Goal: Information Seeking & Learning: Learn about a topic

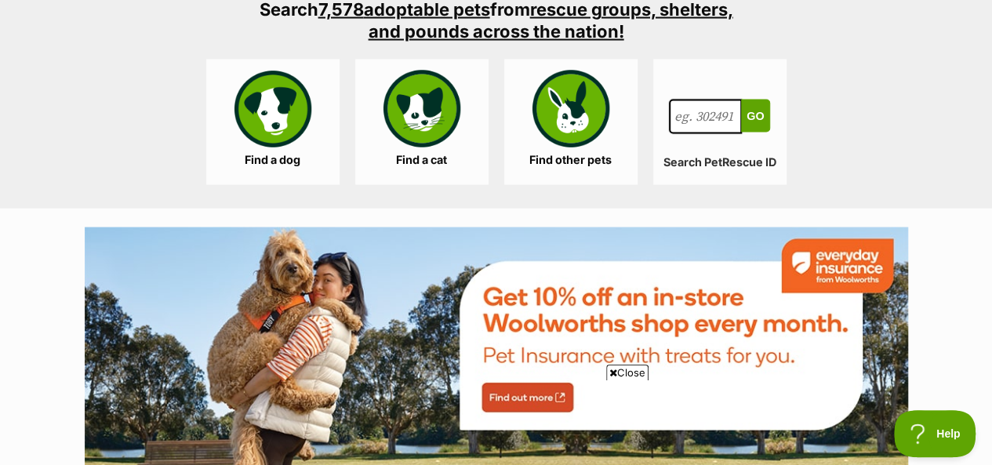
scroll to position [1489, 0]
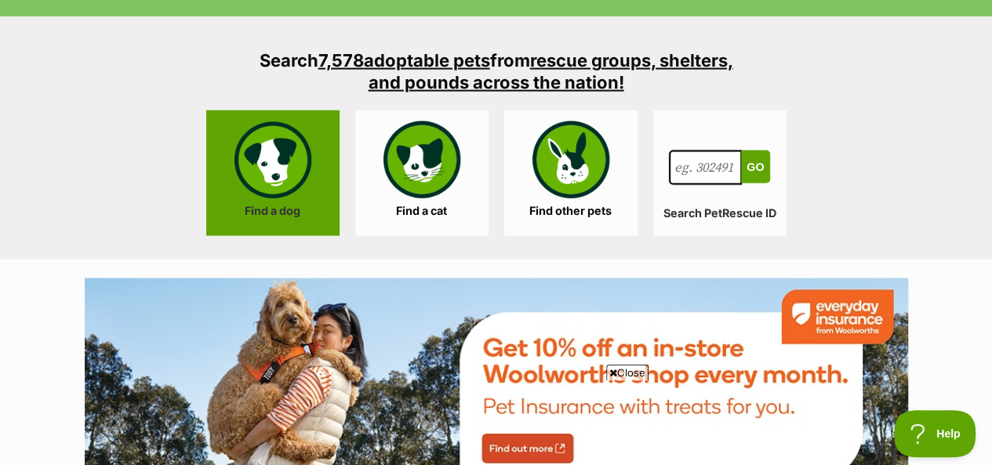
click at [282, 181] on link "Find a dog" at bounding box center [272, 173] width 133 height 125
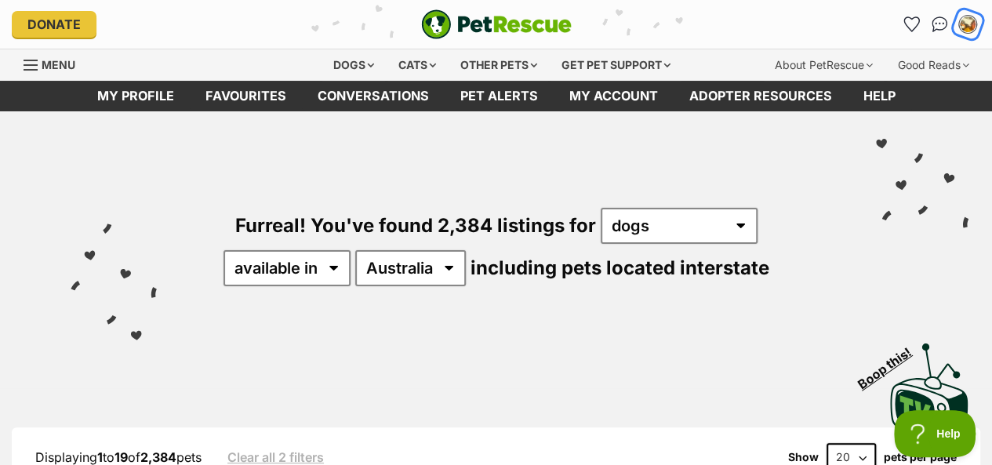
click at [970, 29] on img "My account" at bounding box center [967, 24] width 20 height 20
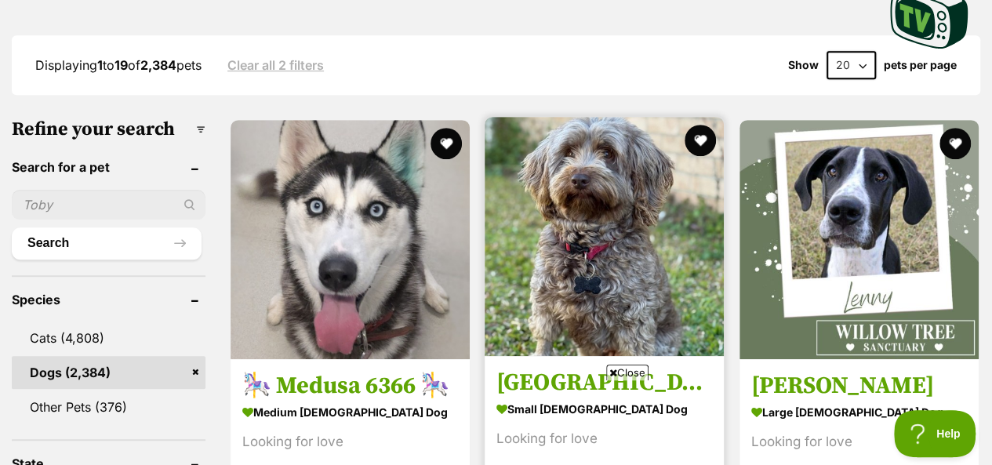
scroll to position [549, 0]
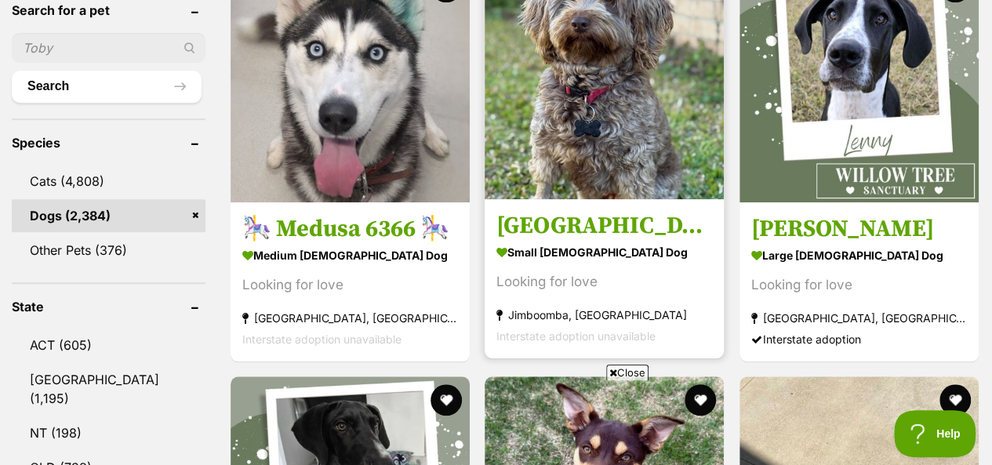
click at [629, 108] on img at bounding box center [603, 79] width 239 height 239
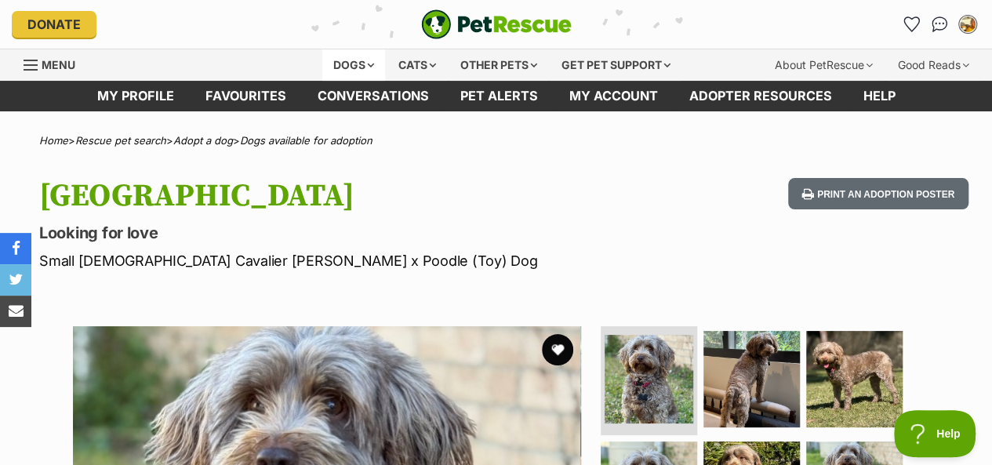
click at [350, 68] on div "Dogs" at bounding box center [353, 64] width 63 height 31
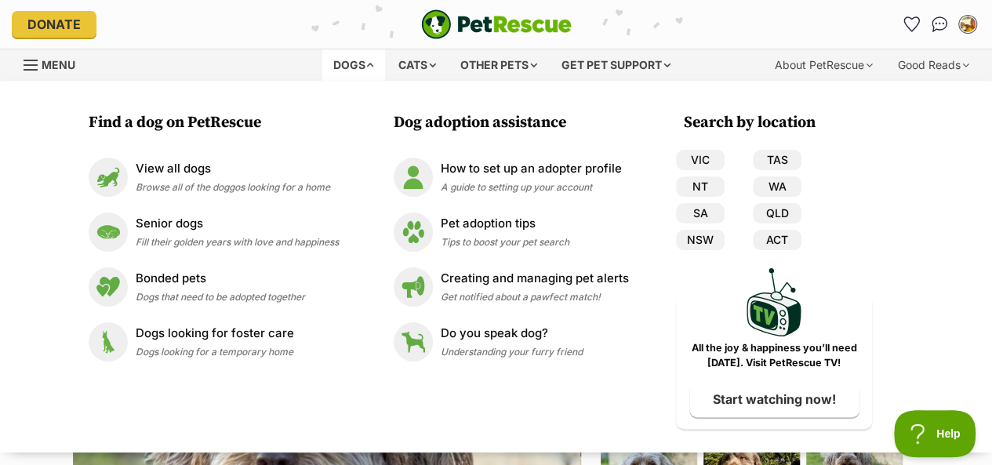
click at [341, 66] on div "Dogs" at bounding box center [353, 64] width 63 height 31
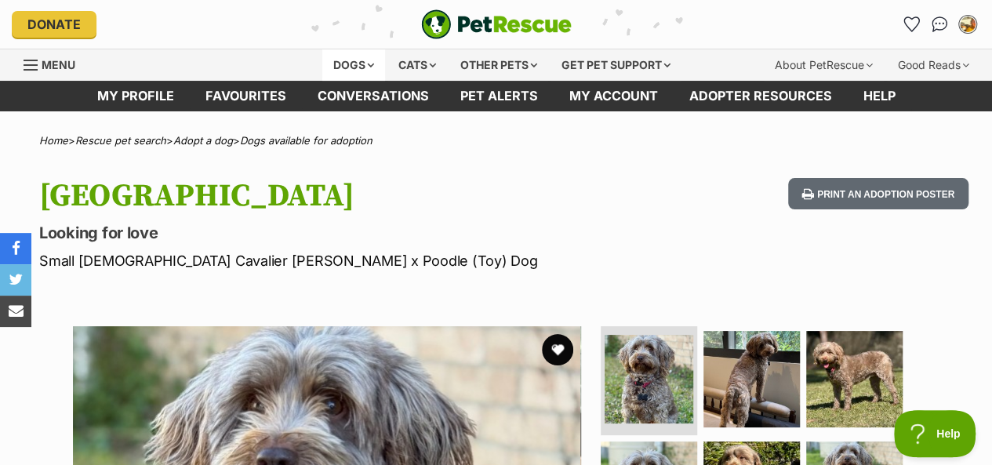
click at [343, 67] on div "Dogs" at bounding box center [353, 64] width 63 height 31
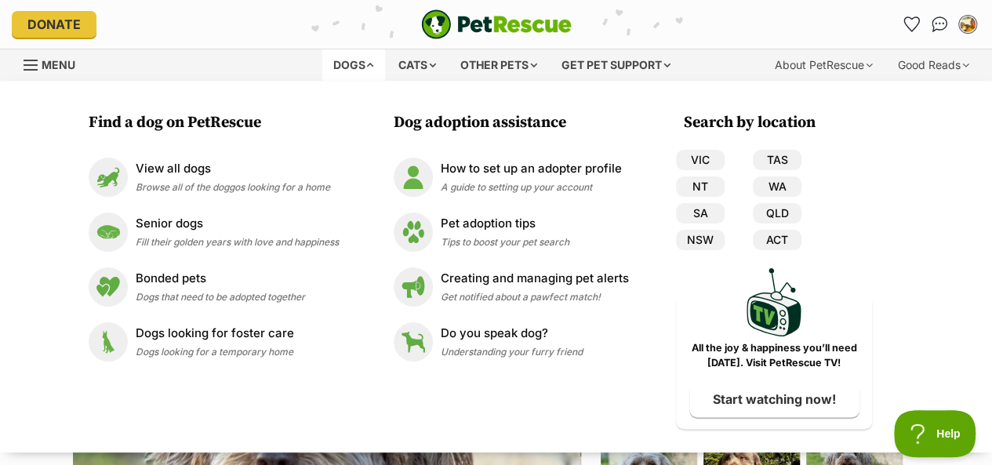
click at [31, 61] on div "Menu" at bounding box center [32, 65] width 16 height 13
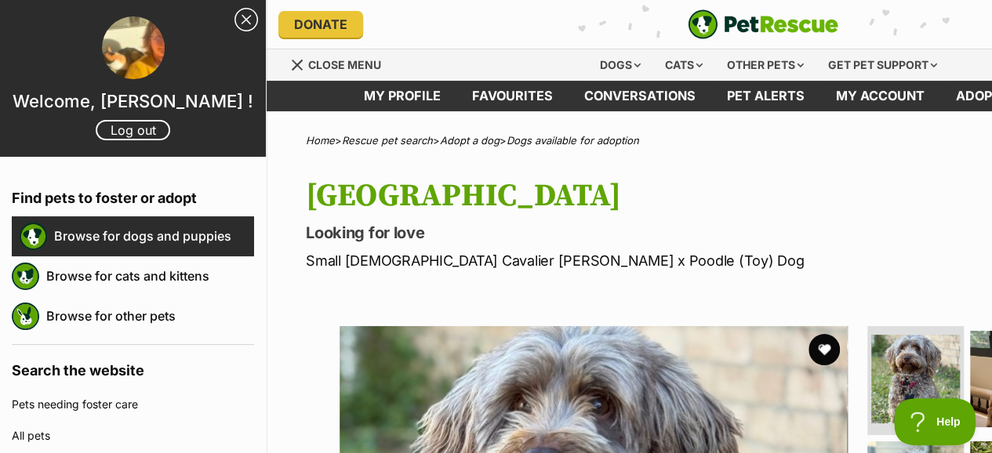
click at [108, 248] on link "Browse for dogs and puppies" at bounding box center [154, 235] width 200 height 33
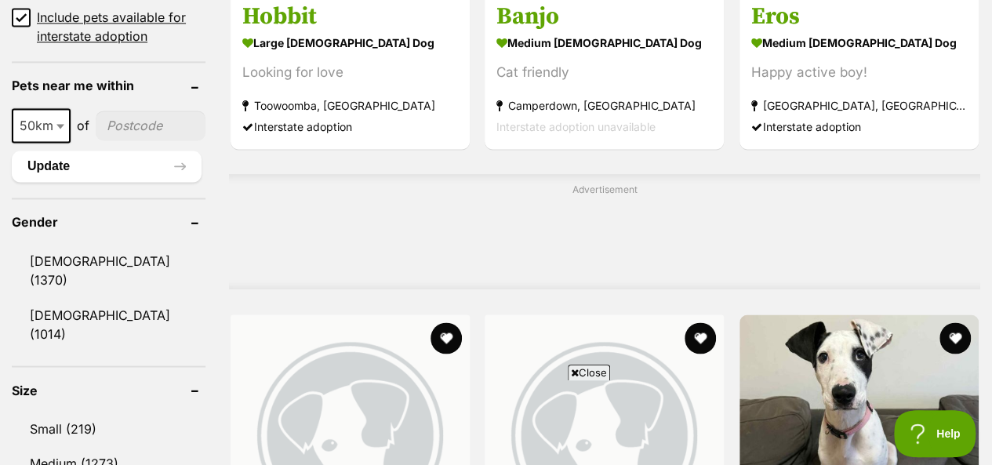
scroll to position [1176, 0]
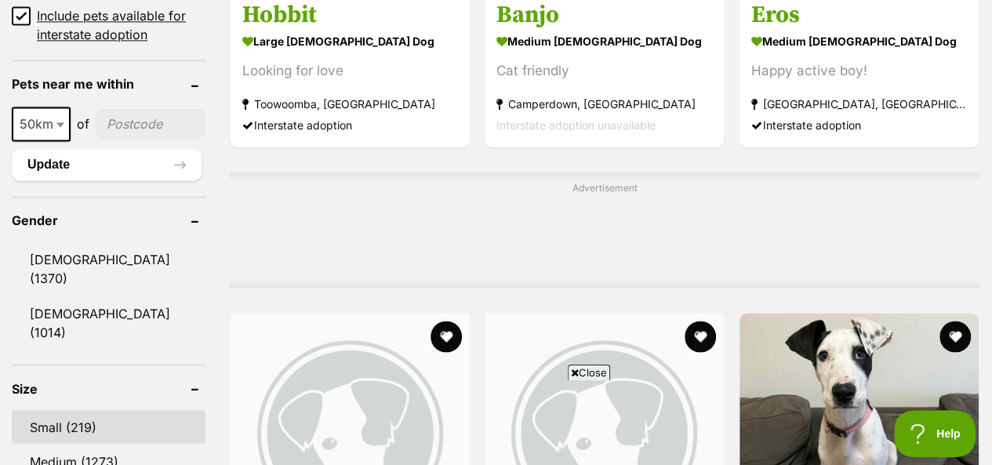
click at [52, 410] on link "Small (219)" at bounding box center [109, 426] width 194 height 33
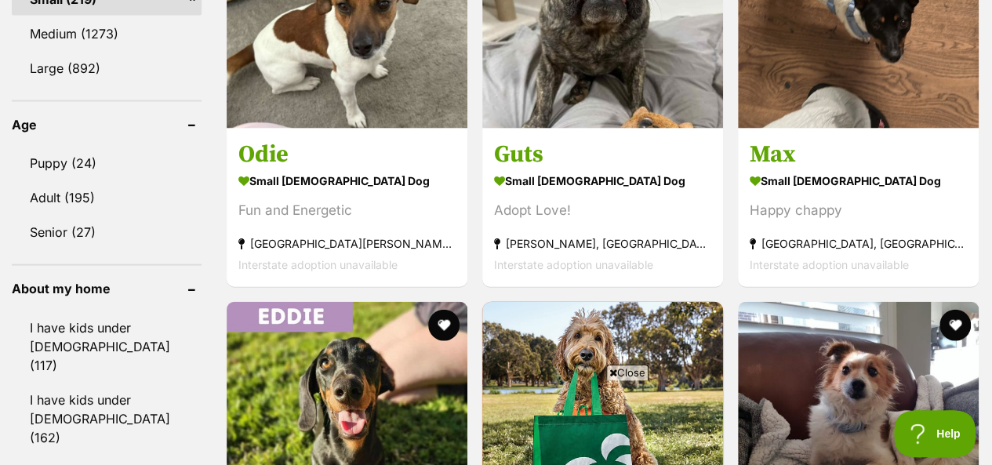
scroll to position [1646, 0]
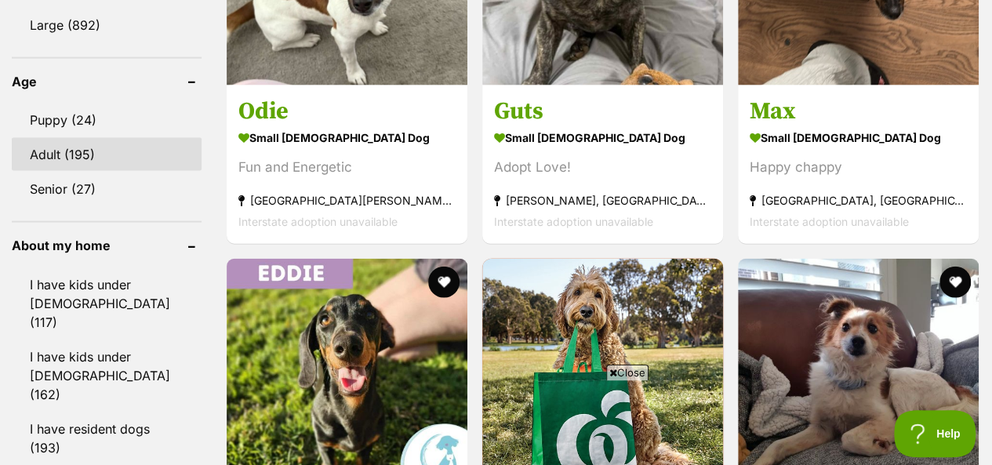
click at [49, 138] on link "Adult (195)" at bounding box center [107, 154] width 190 height 33
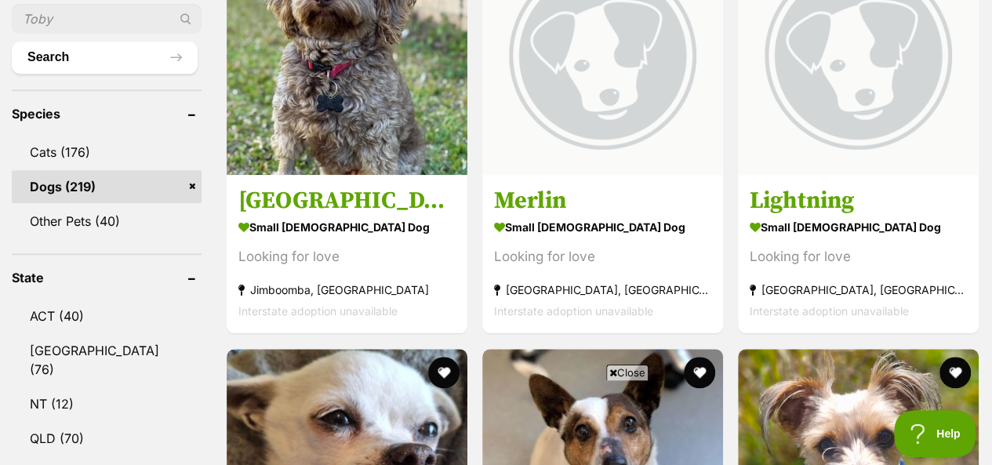
scroll to position [627, 0]
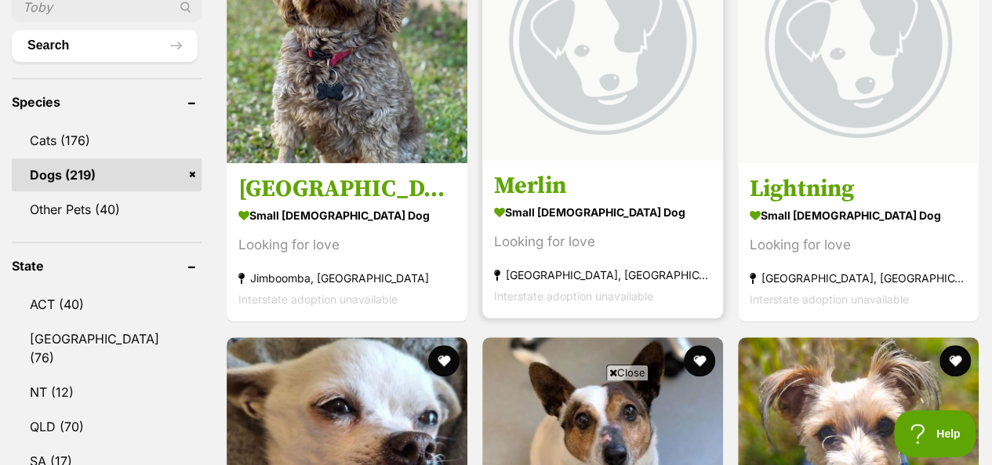
click at [598, 48] on img at bounding box center [602, 39] width 241 height 241
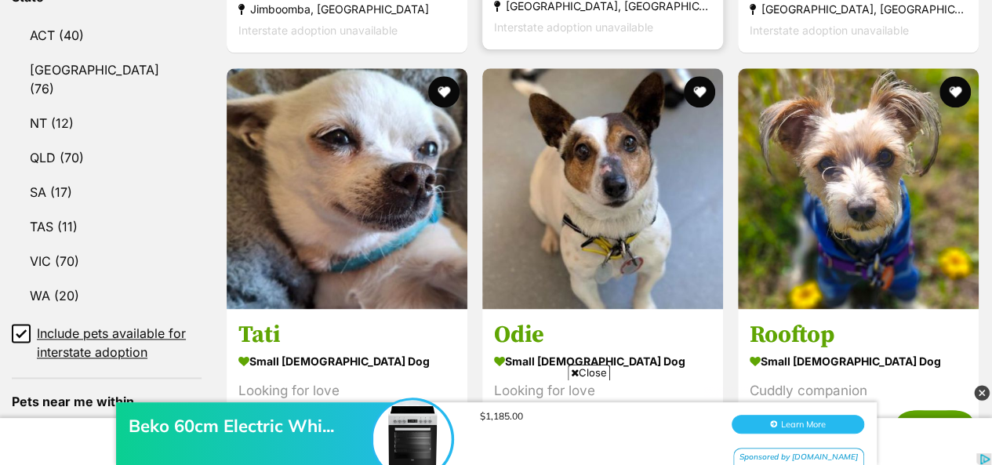
scroll to position [941, 0]
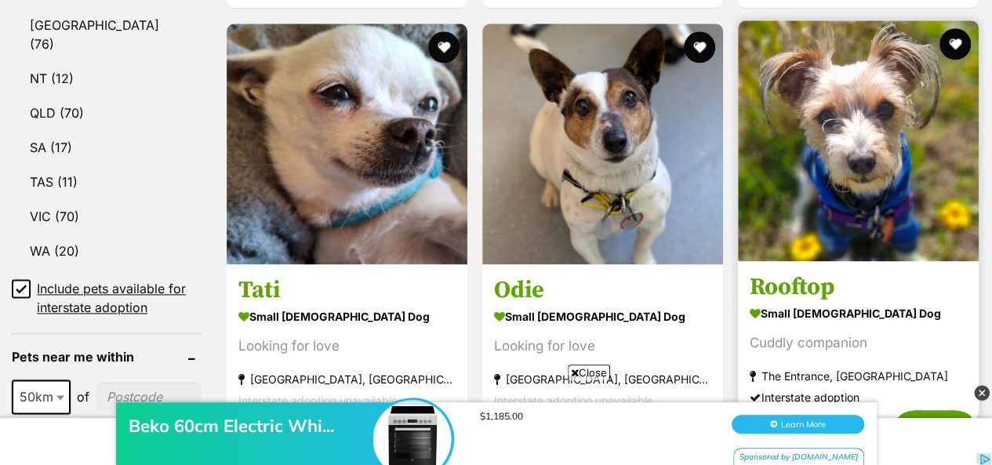
click at [818, 108] on img at bounding box center [858, 140] width 241 height 241
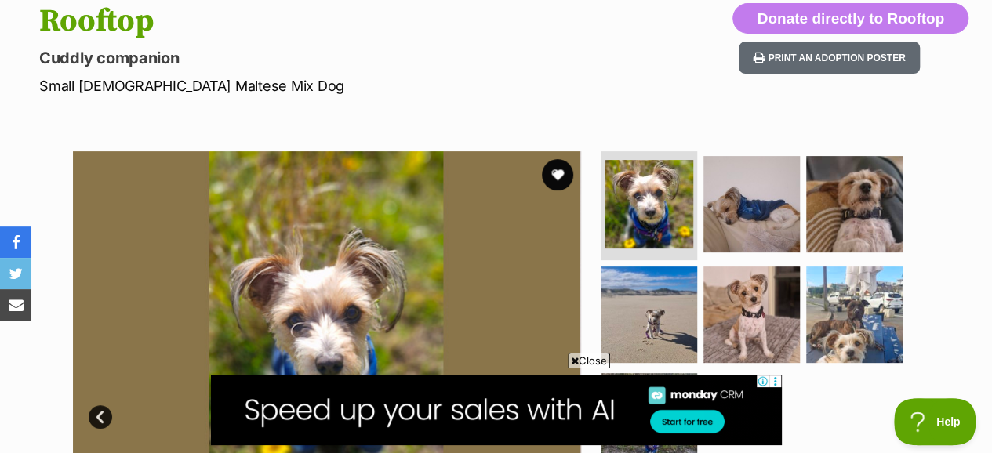
scroll to position [78, 0]
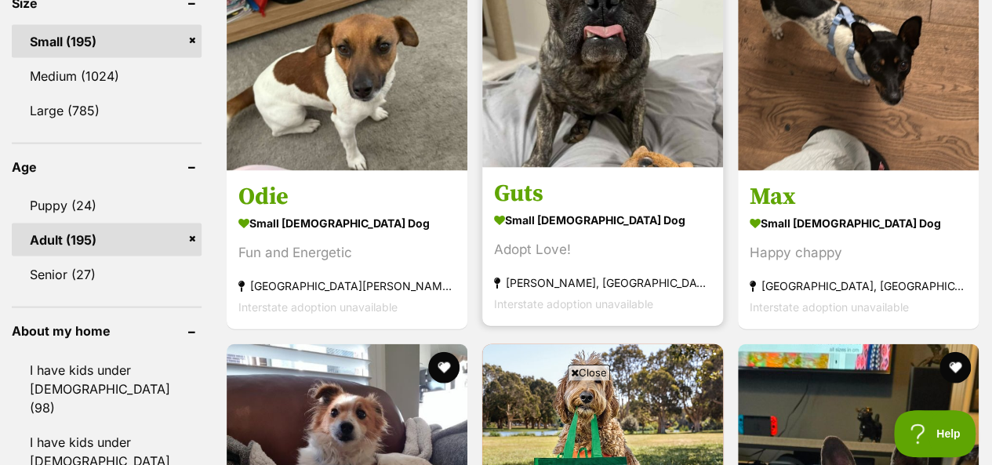
scroll to position [1568, 0]
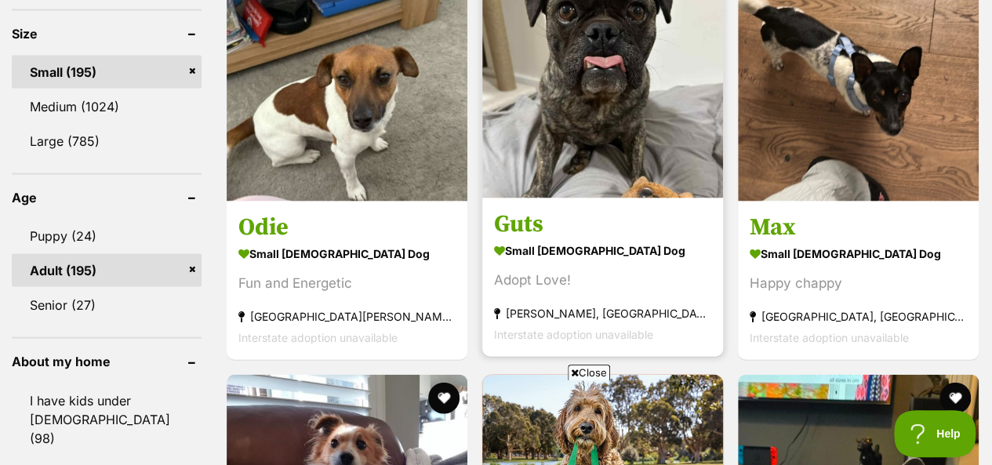
click at [629, 155] on img at bounding box center [602, 78] width 241 height 241
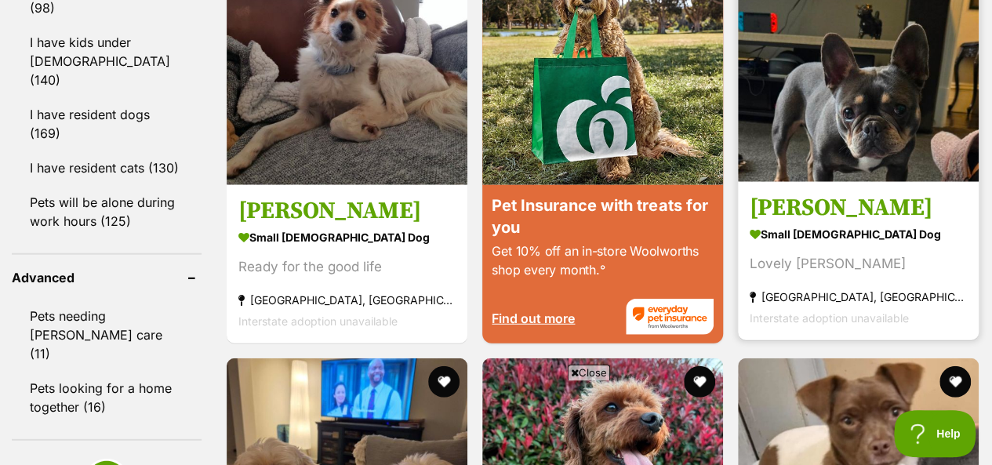
scroll to position [1951, 0]
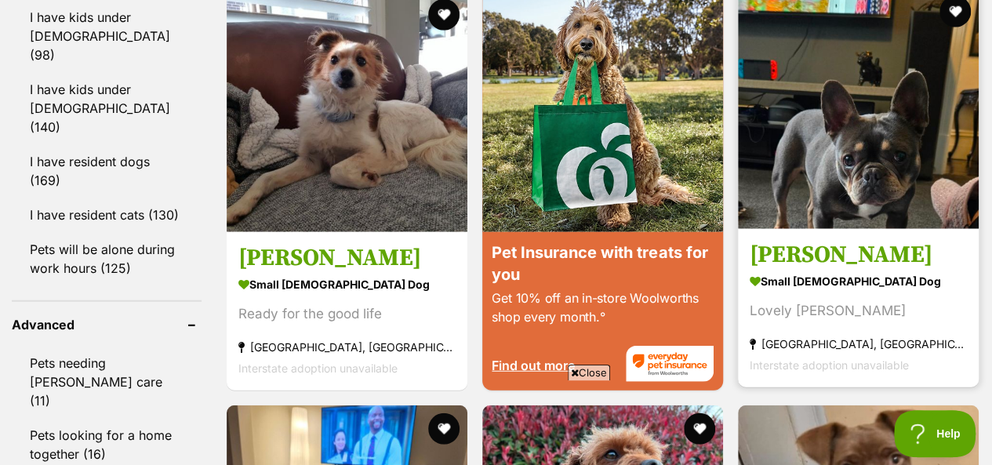
click at [821, 120] on img at bounding box center [858, 108] width 241 height 241
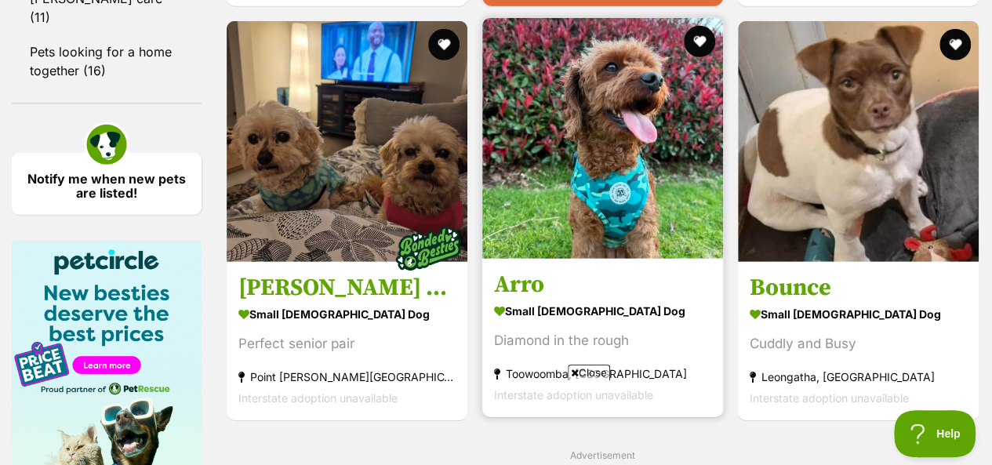
click at [559, 136] on img at bounding box center [602, 138] width 241 height 241
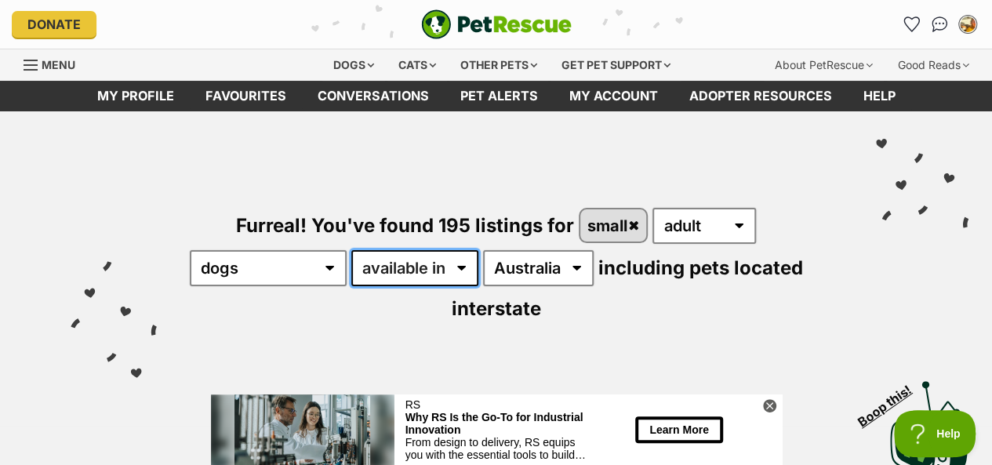
click at [462, 267] on select "available in located in" at bounding box center [414, 268] width 127 height 36
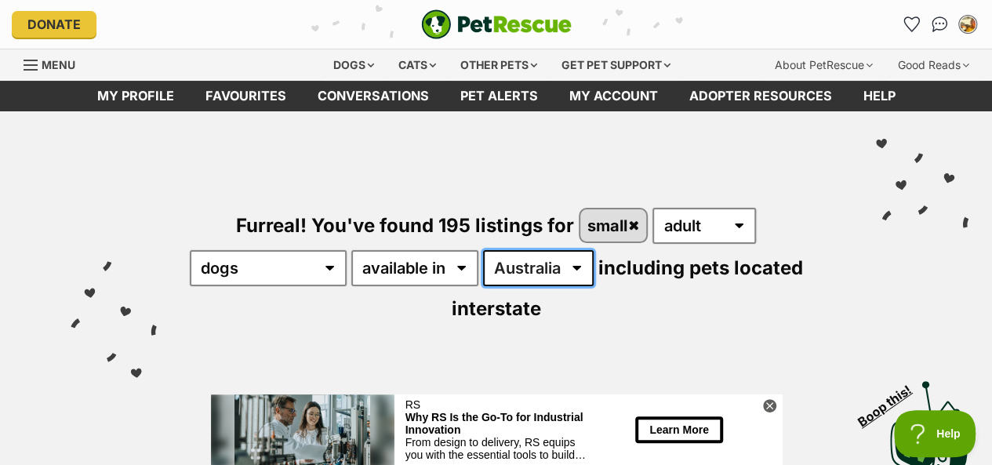
click at [581, 267] on select "Australia ACT NSW NT QLD SA TAS VIC WA" at bounding box center [538, 268] width 111 height 36
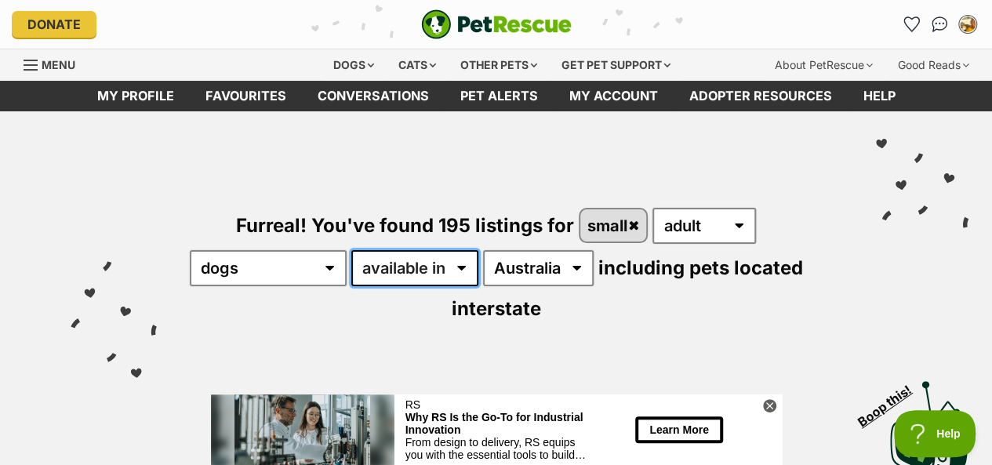
click at [466, 267] on select "available in located in" at bounding box center [414, 268] width 127 height 36
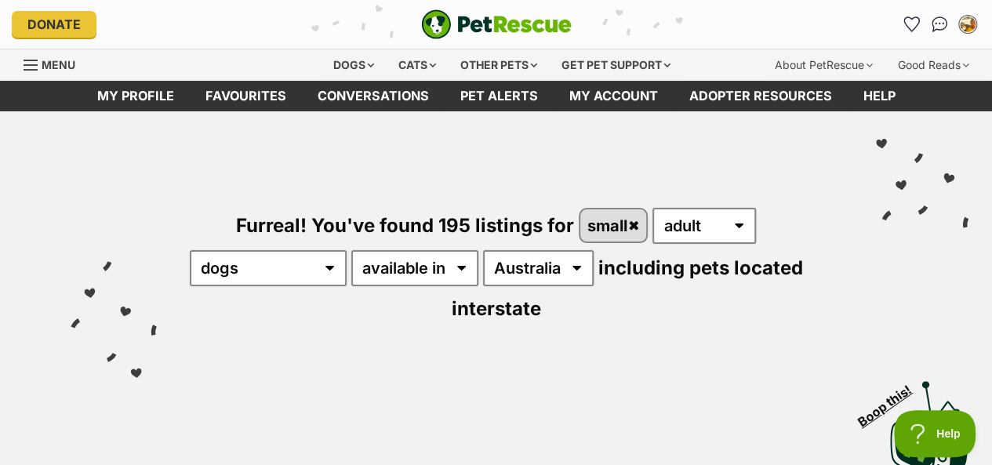
click at [623, 321] on div "Furreal! You've found 195 listings for small any age puppy adult senior any typ…" at bounding box center [496, 239] width 945 height 256
click at [579, 270] on select "Australia ACT NSW NT QLD SA TAS VIC WA" at bounding box center [538, 268] width 111 height 36
select select "NSW"
click at [484, 250] on select "Australia ACT NSW NT QLD SA TAS VIC WA" at bounding box center [538, 268] width 111 height 36
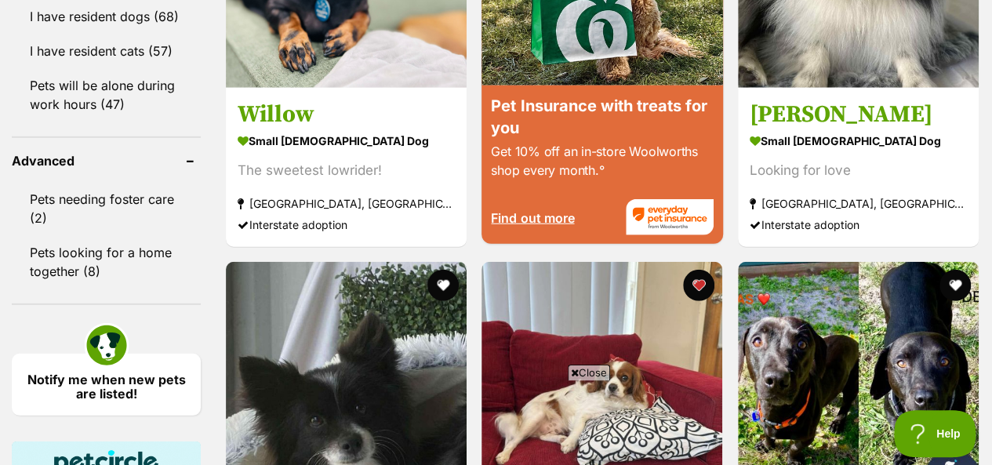
scroll to position [2351, 0]
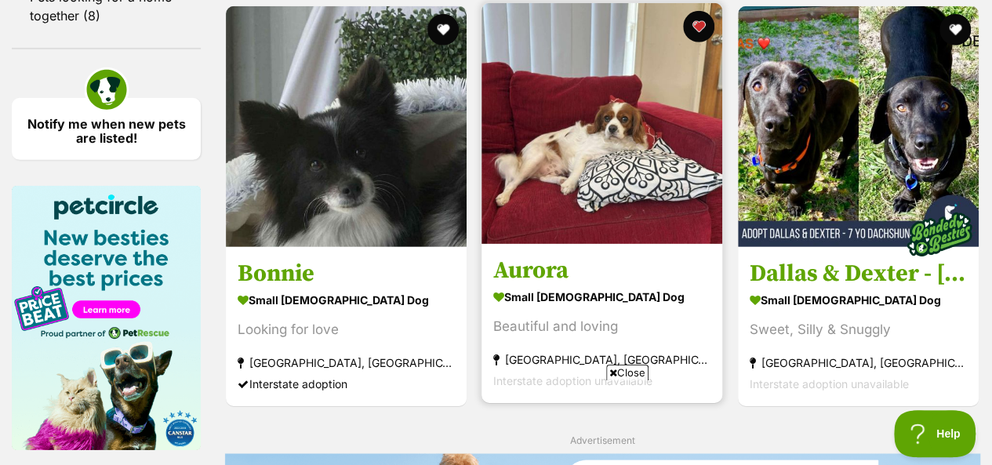
click at [635, 156] on img at bounding box center [601, 123] width 241 height 241
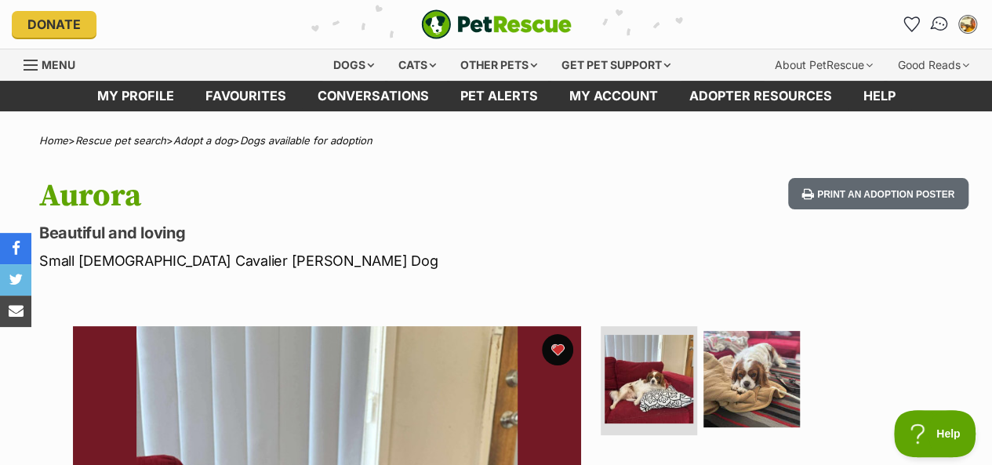
click at [934, 25] on img "Conversations" at bounding box center [939, 24] width 21 height 20
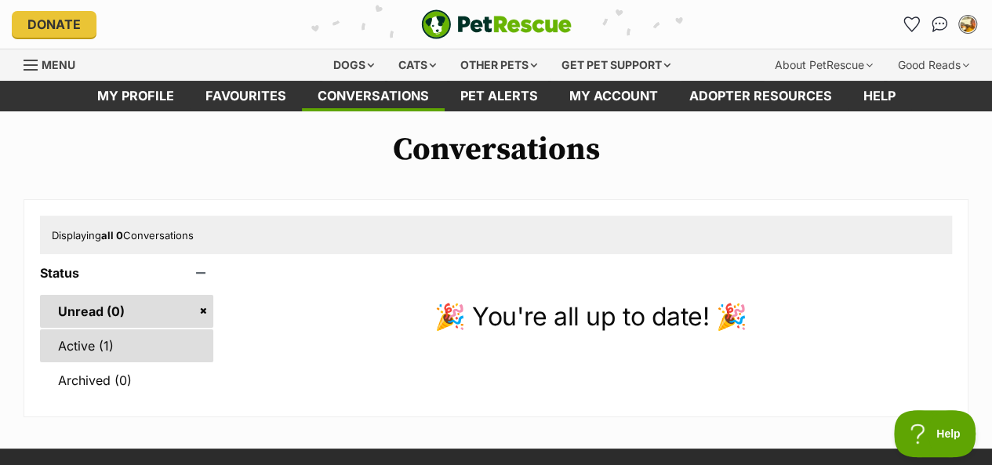
click at [85, 341] on link "Active (1)" at bounding box center [126, 345] width 173 height 33
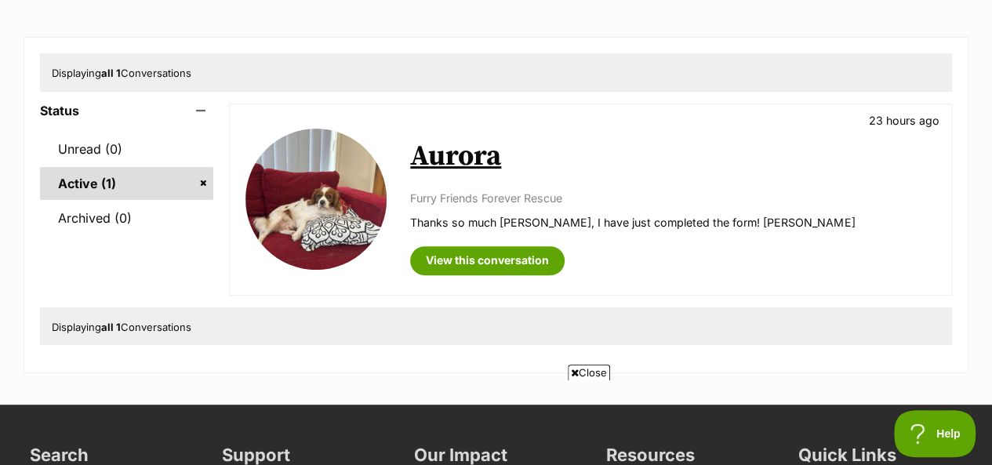
scroll to position [157, 0]
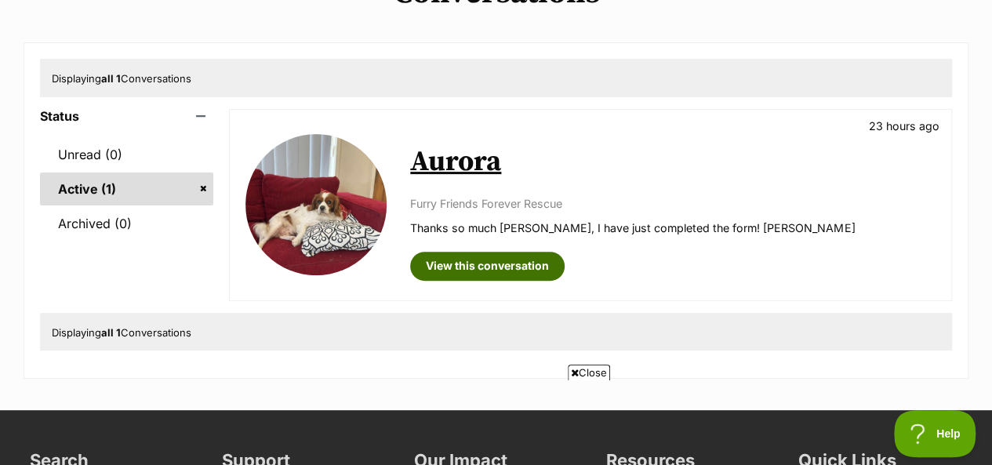
click at [509, 265] on link "View this conversation" at bounding box center [487, 266] width 154 height 28
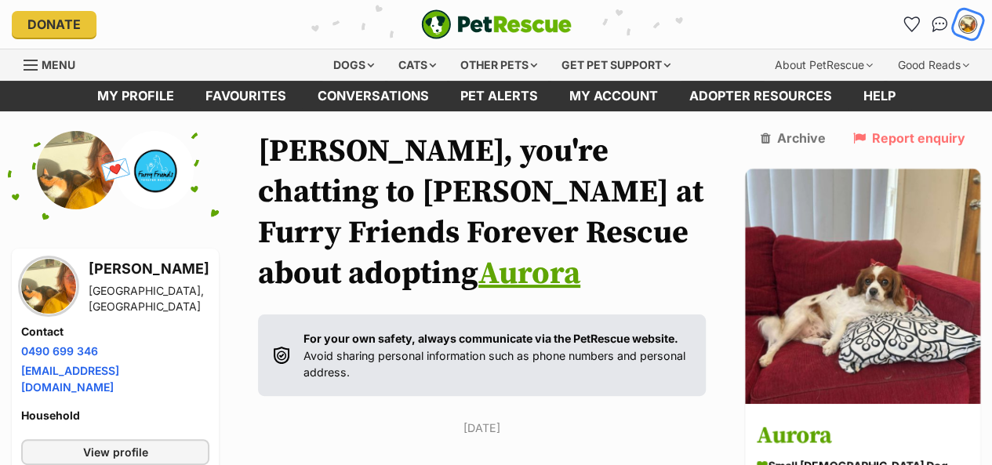
click at [967, 21] on img "My account" at bounding box center [967, 24] width 20 height 20
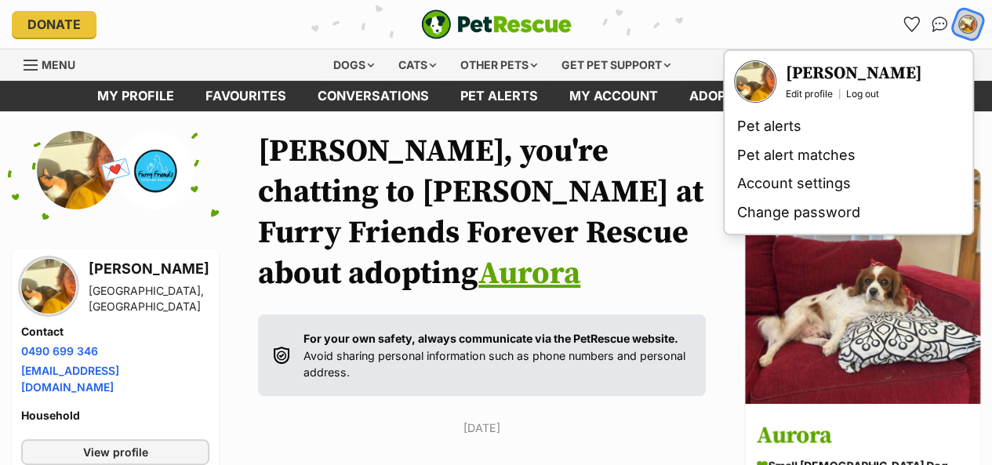
click at [967, 21] on img "My account" at bounding box center [967, 24] width 20 height 20
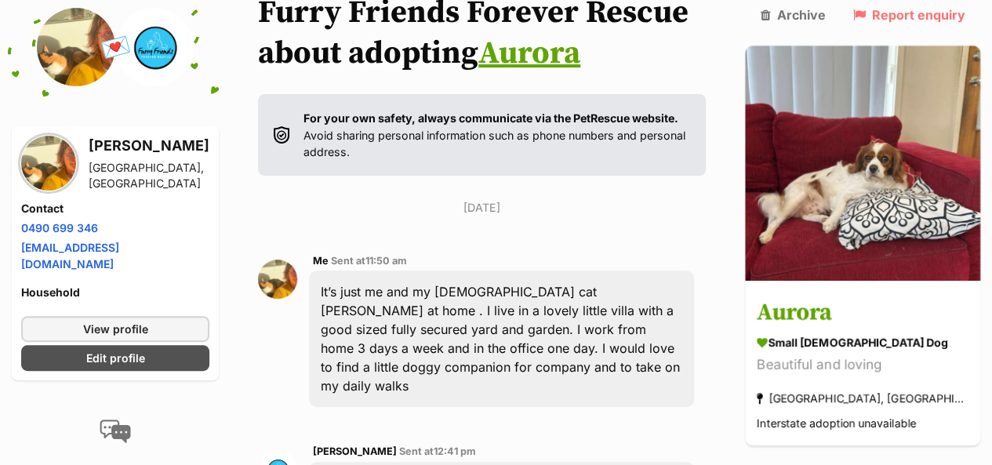
scroll to position [235, 0]
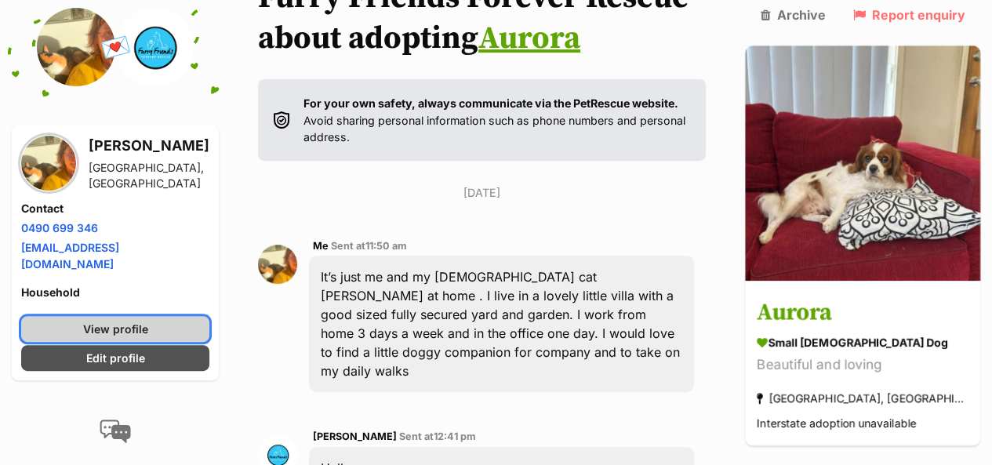
click at [130, 321] on span "View profile" at bounding box center [115, 329] width 65 height 16
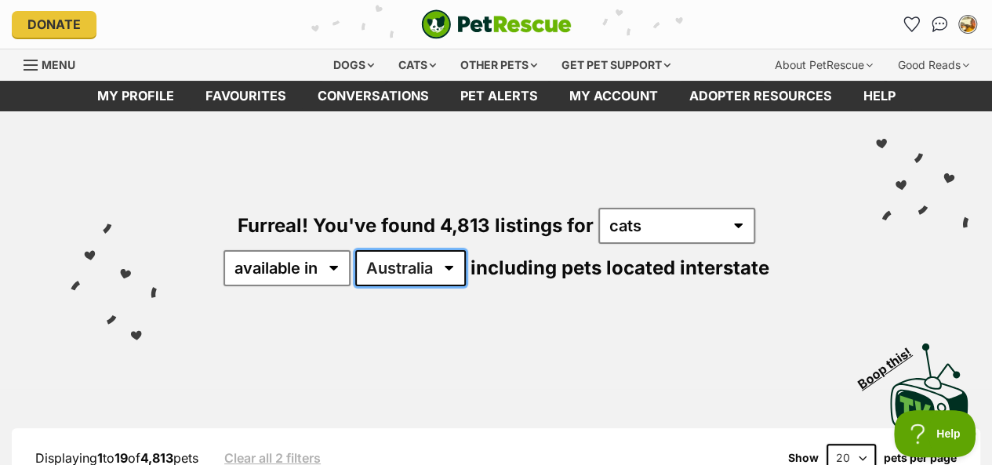
click at [447, 264] on select "Australia ACT NSW NT QLD SA TAS VIC WA" at bounding box center [410, 268] width 111 height 36
select select "NSW"
click at [356, 250] on select "Australia ACT NSW NT QLD SA TAS VIC WA" at bounding box center [410, 268] width 111 height 36
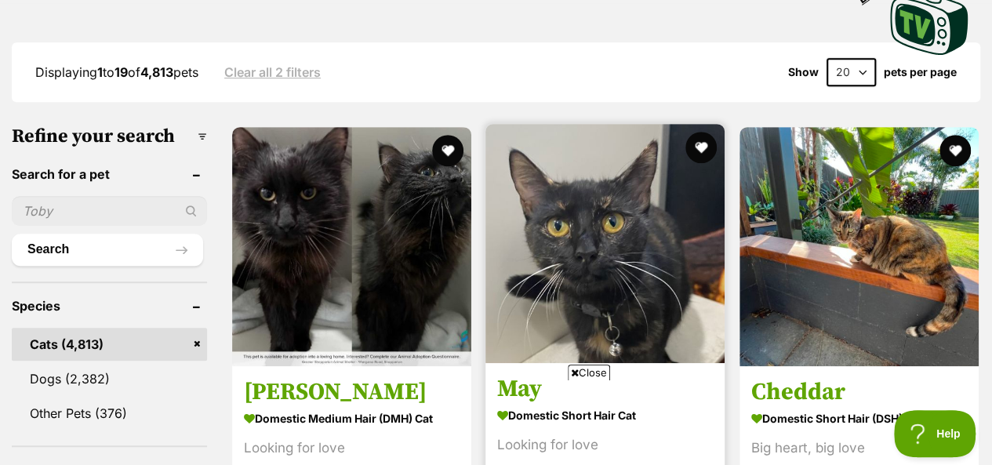
scroll to position [392, 0]
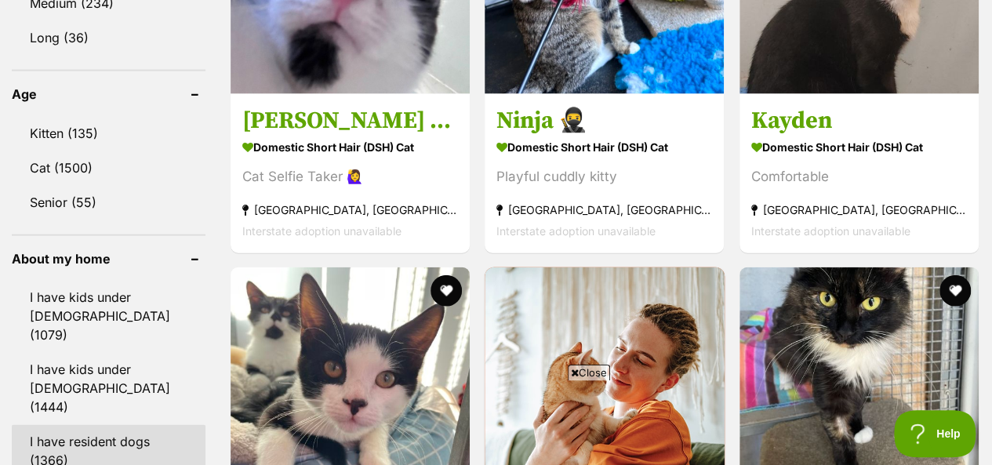
scroll to position [1724, 0]
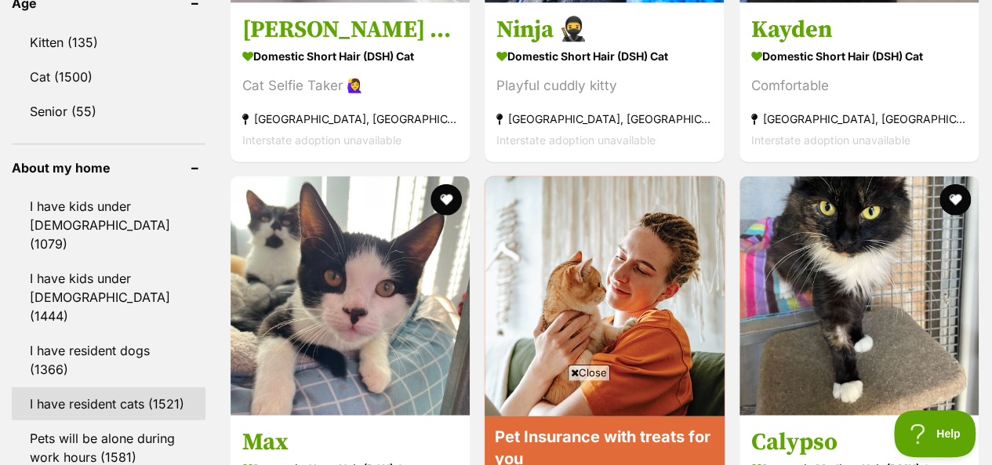
click at [107, 387] on link "I have resident cats (1521)" at bounding box center [109, 403] width 194 height 33
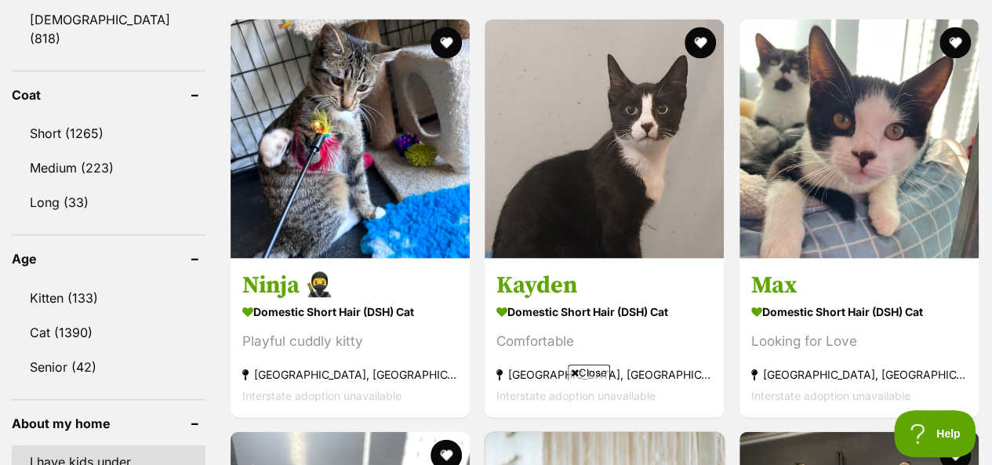
scroll to position [1568, 0]
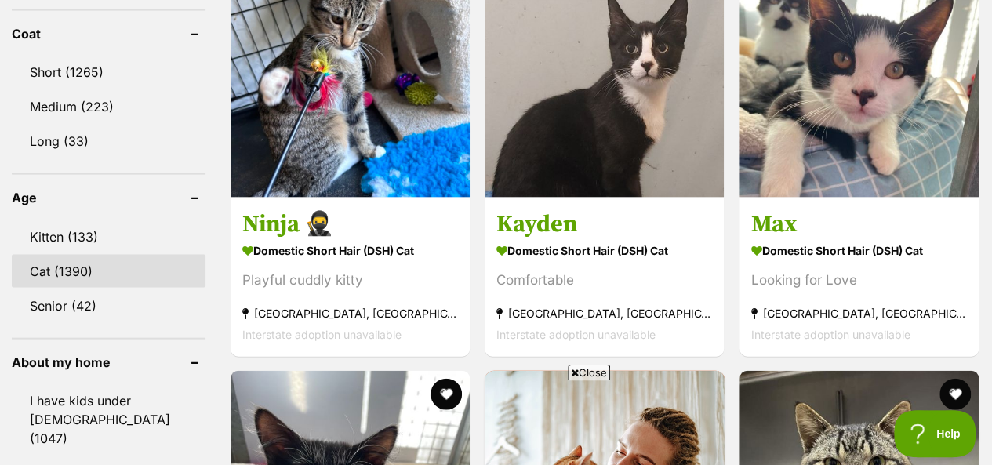
click at [63, 255] on link "Cat (1390)" at bounding box center [109, 271] width 194 height 33
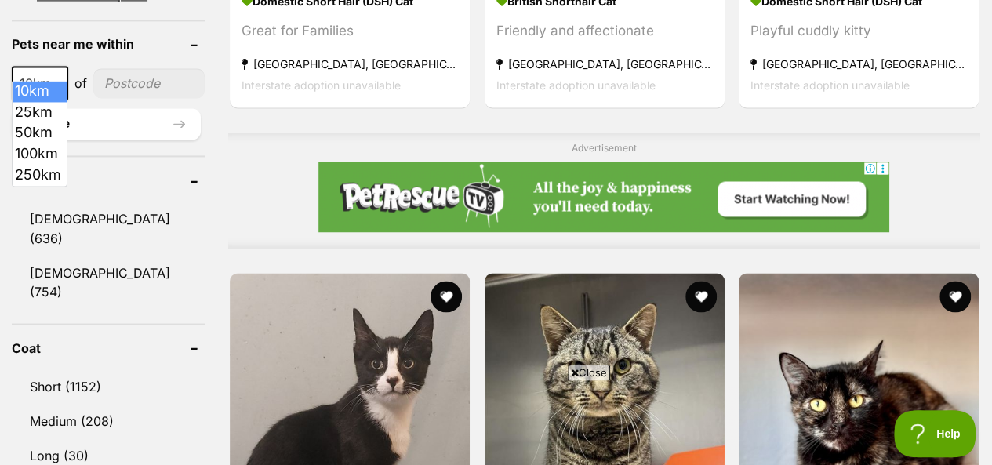
click at [59, 82] on b at bounding box center [58, 84] width 8 height 5
select select "25"
click at [119, 68] on input"] "postcode" at bounding box center [150, 83] width 109 height 30
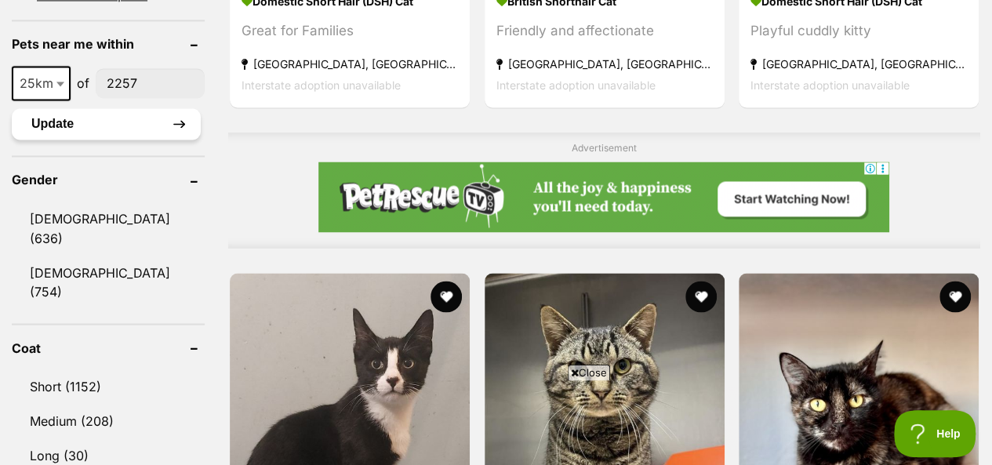
type input"] "2257"
click at [107, 108] on button "Update" at bounding box center [106, 123] width 189 height 31
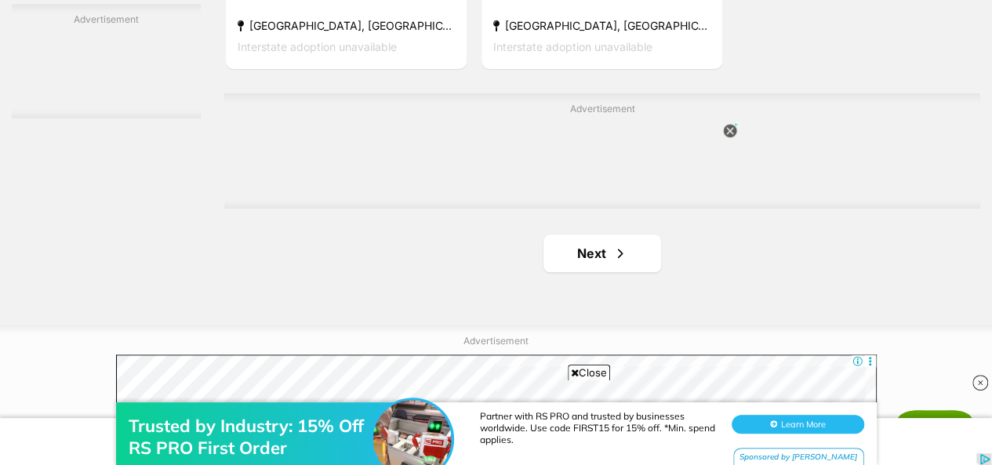
scroll to position [3684, 0]
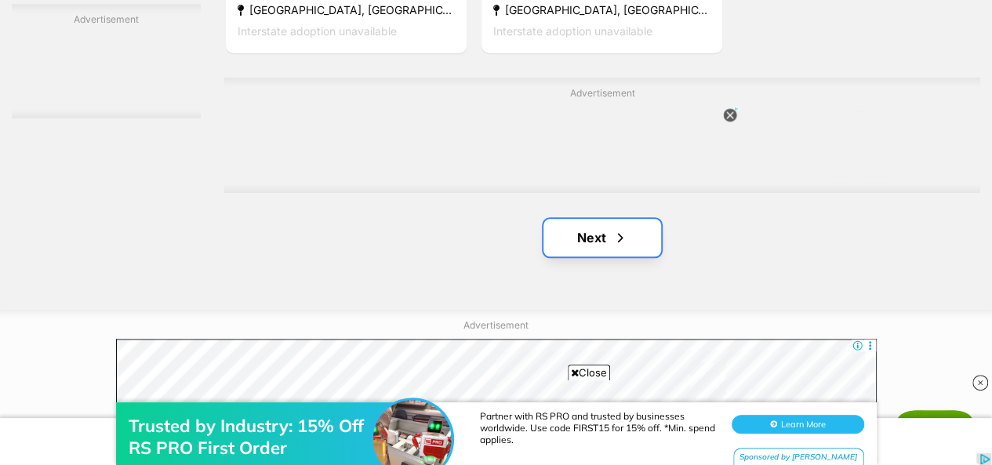
click at [602, 242] on link "Next" at bounding box center [602, 238] width 118 height 38
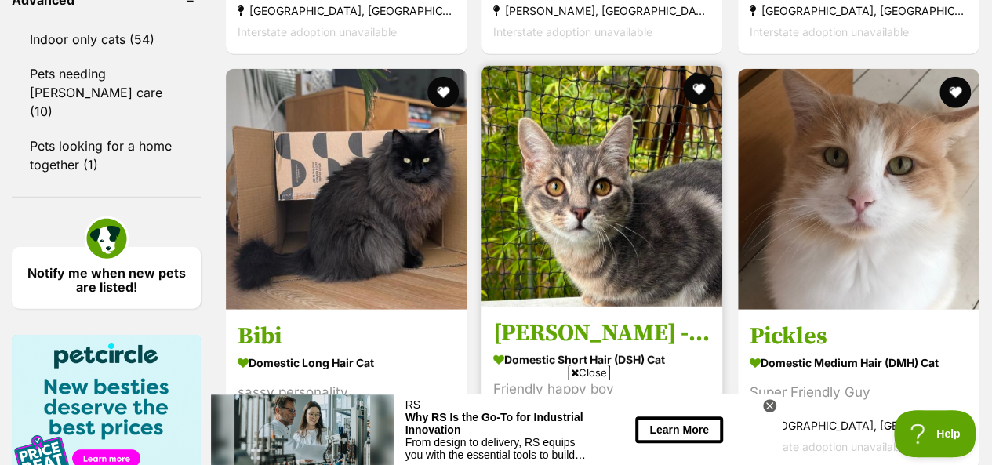
scroll to position [1881, 0]
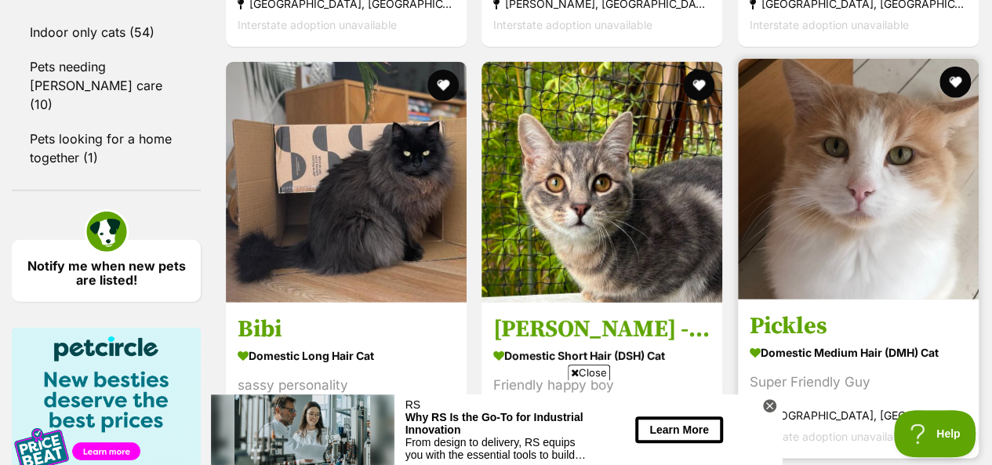
click at [884, 205] on img at bounding box center [858, 179] width 241 height 241
